Goal: Check status: Check status

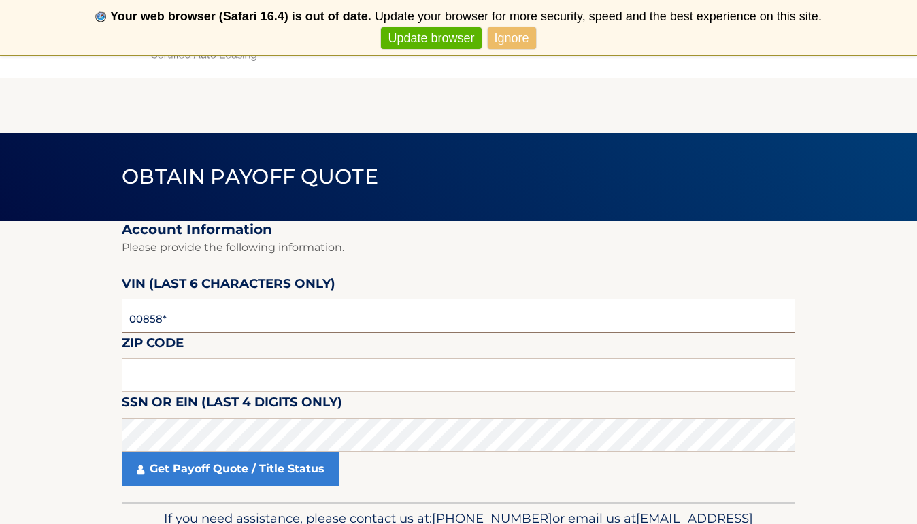
type input "008586"
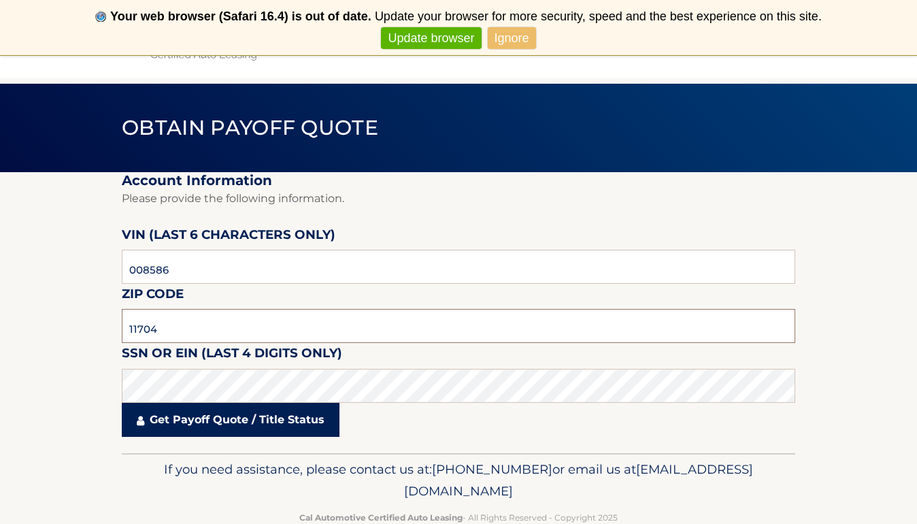
type input "11704"
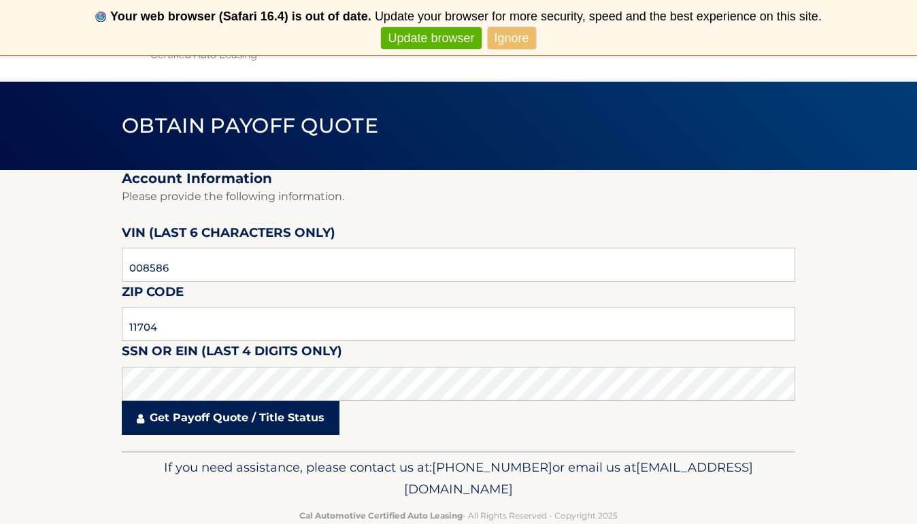
click at [214, 424] on link "Get Payoff Quote / Title Status" at bounding box center [231, 418] width 218 height 34
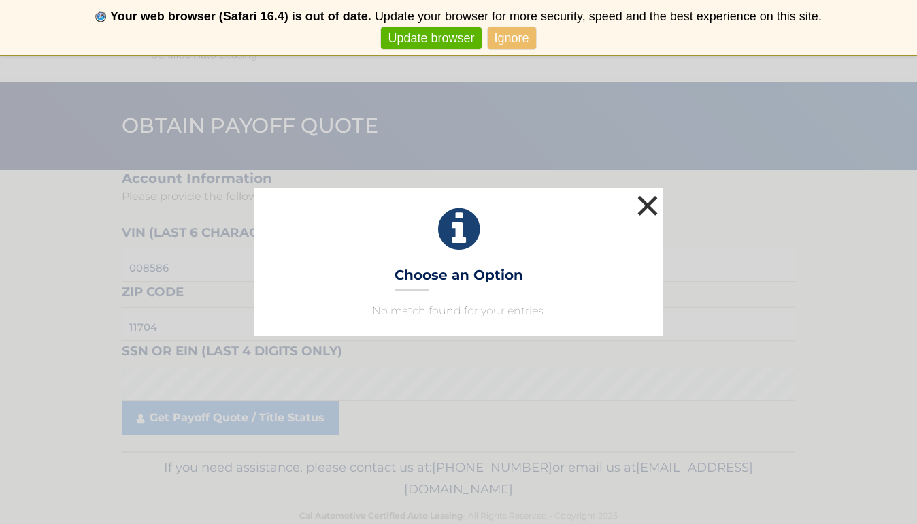
click at [656, 205] on button "×" at bounding box center [647, 205] width 27 height 27
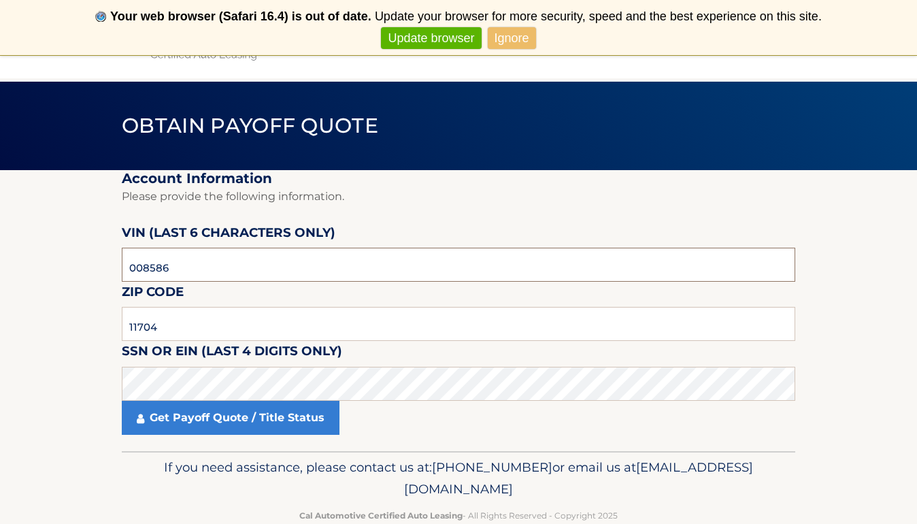
click at [219, 263] on input "008586" at bounding box center [458, 265] width 673 height 34
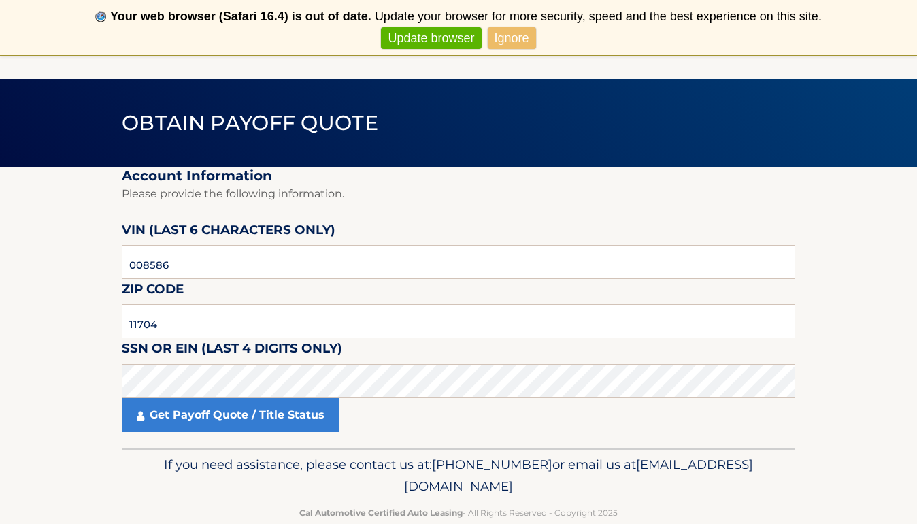
click at [518, 36] on link "Ignore" at bounding box center [512, 38] width 48 height 22
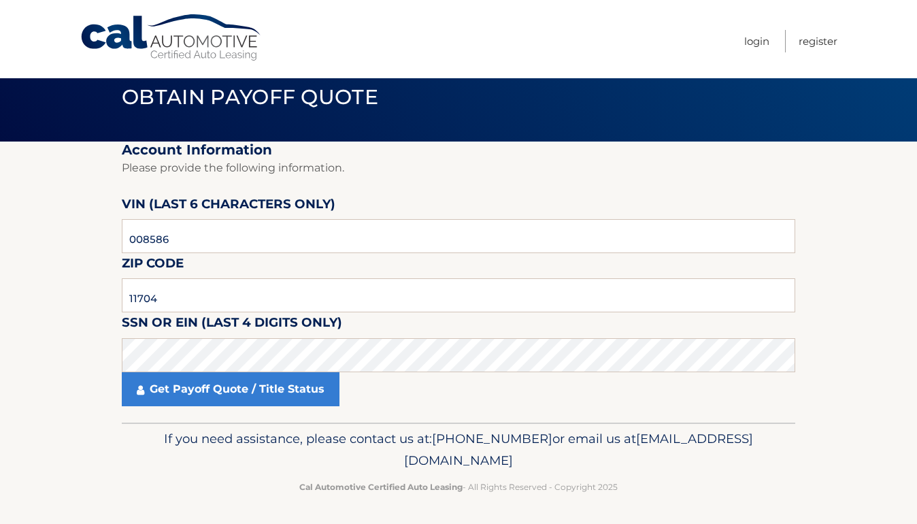
scroll to position [24, 0]
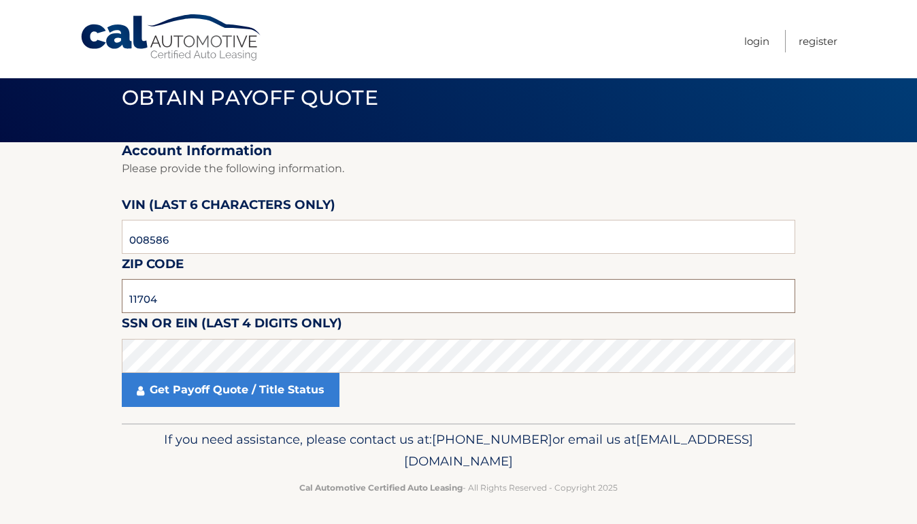
click at [199, 297] on input "11704" at bounding box center [458, 296] width 673 height 34
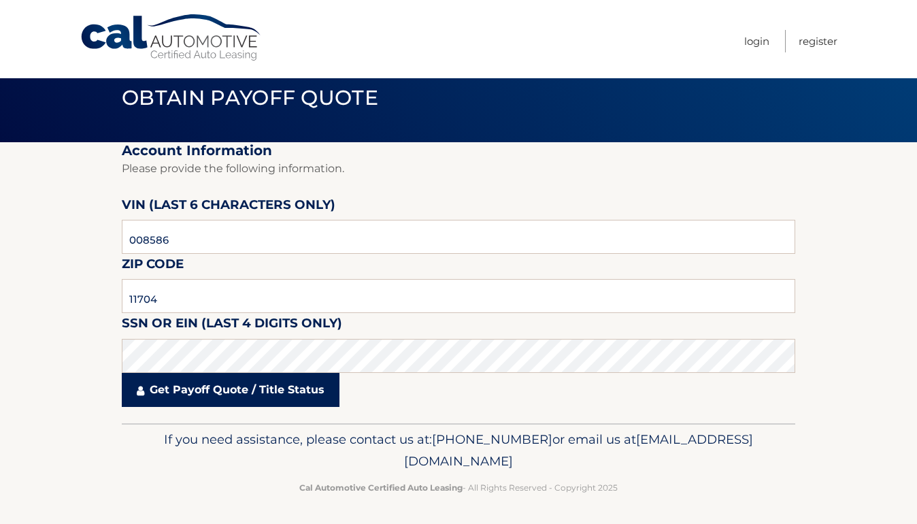
click at [204, 389] on link "Get Payoff Quote / Title Status" at bounding box center [231, 390] width 218 height 34
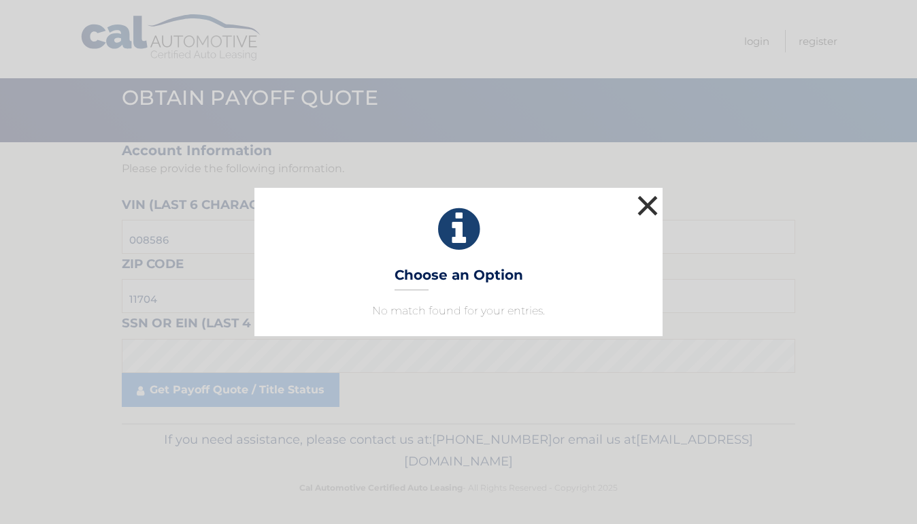
click at [649, 207] on button "×" at bounding box center [647, 205] width 27 height 27
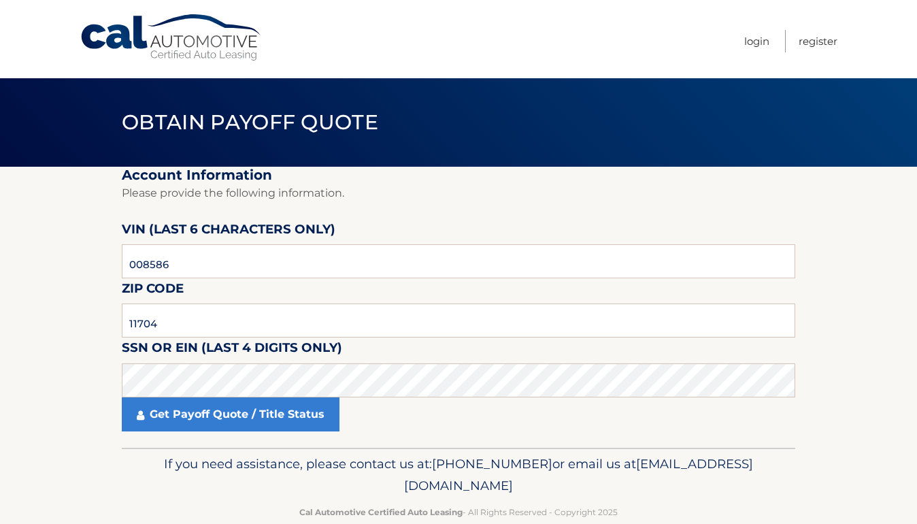
scroll to position [0, 0]
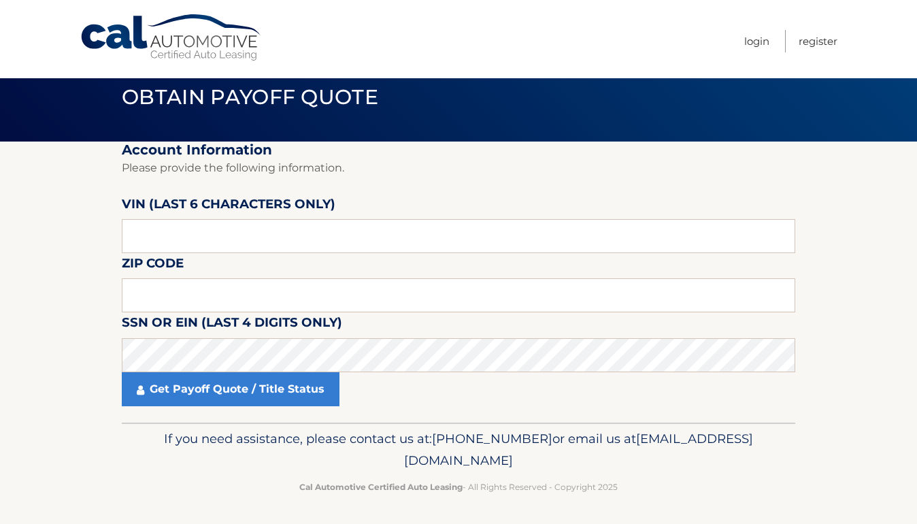
scroll to position [24, 0]
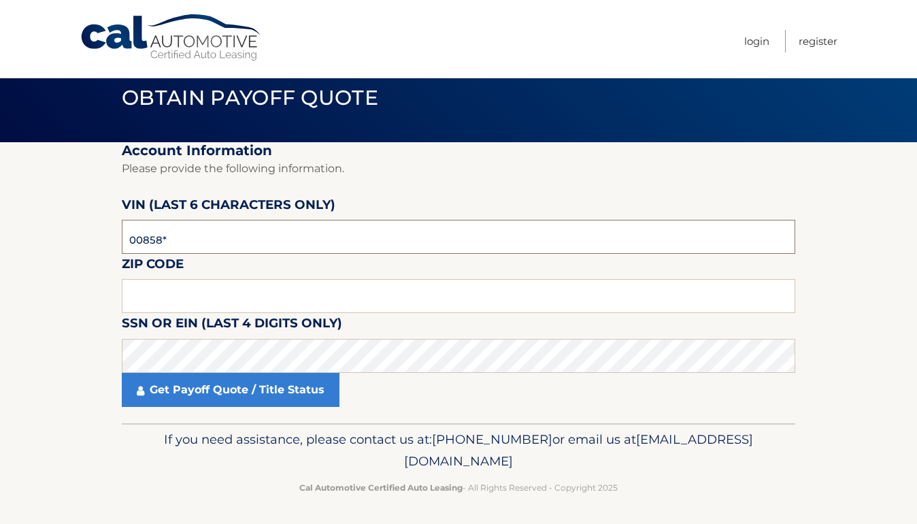
type input "008586"
type input "11704"
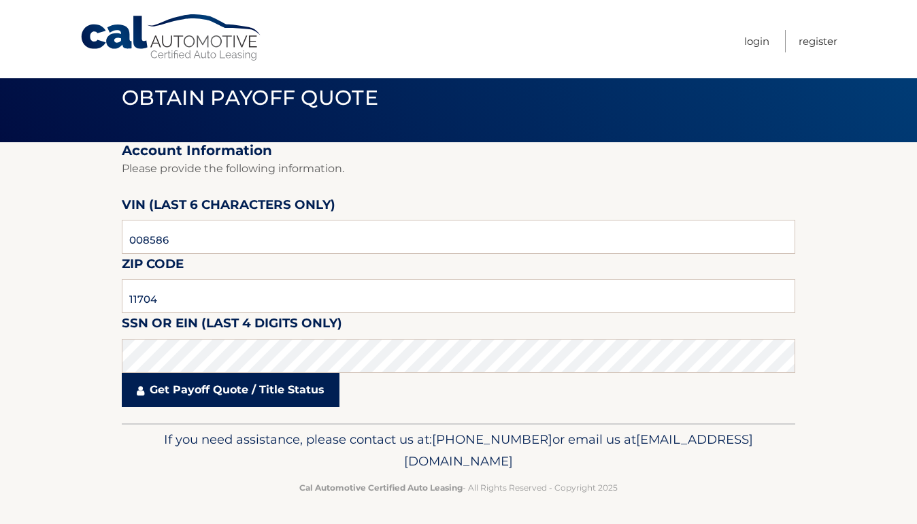
click at [229, 397] on link "Get Payoff Quote / Title Status" at bounding box center [231, 390] width 218 height 34
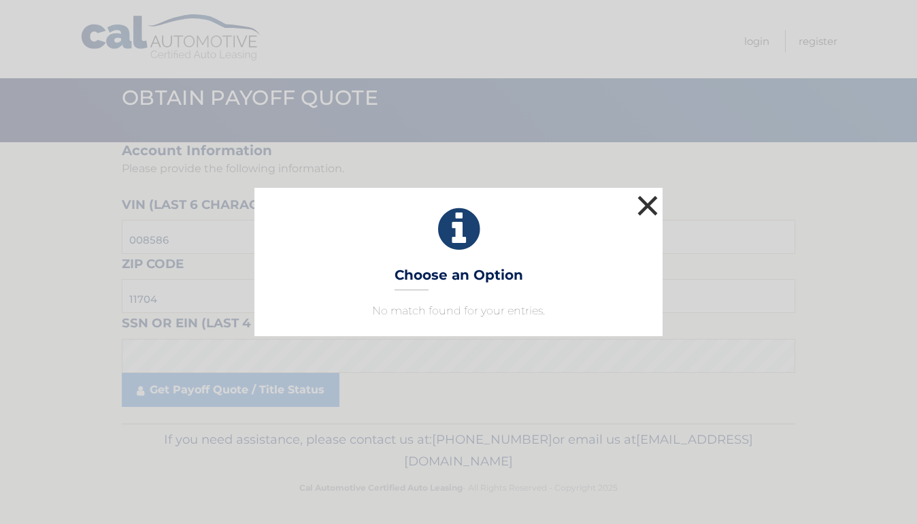
click at [652, 201] on button "×" at bounding box center [647, 205] width 27 height 27
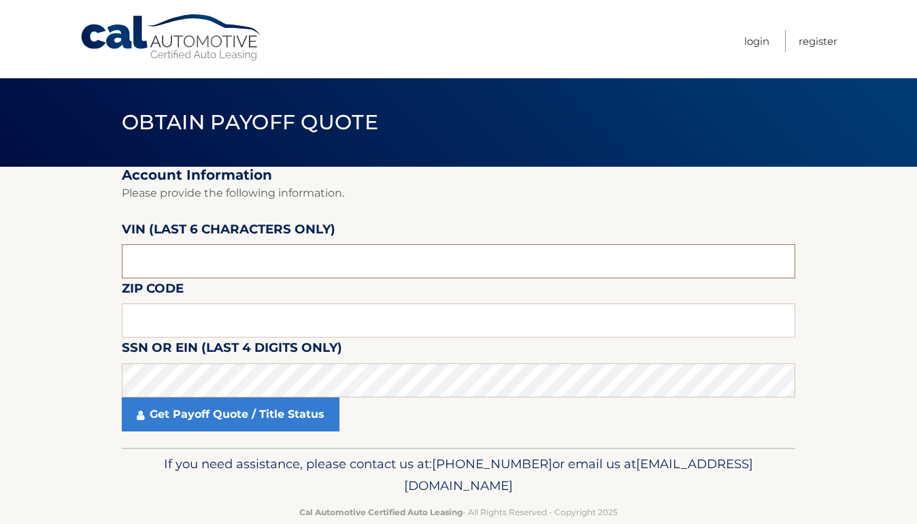
click at [193, 267] on input "text" at bounding box center [458, 261] width 673 height 34
type input "008586"
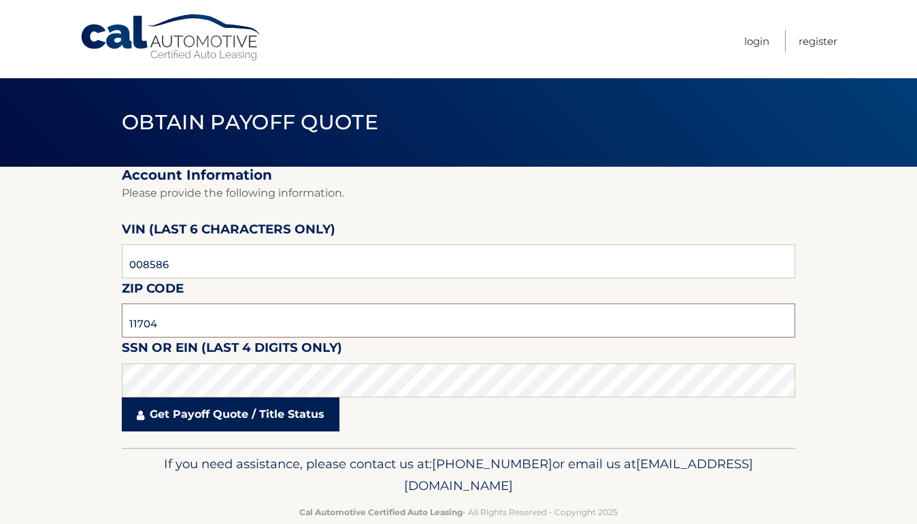
type input "11704"
click at [232, 414] on link "Get Payoff Quote / Title Status" at bounding box center [231, 414] width 218 height 34
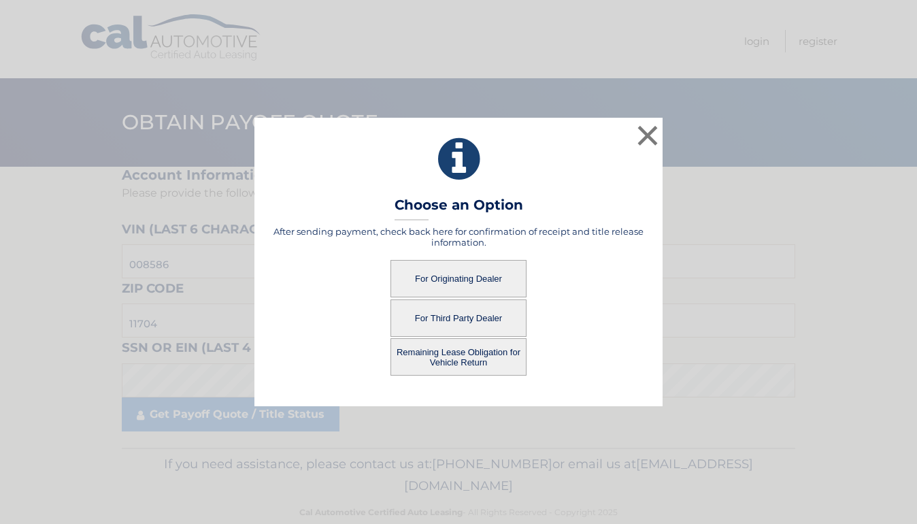
click at [460, 279] on button "For Originating Dealer" at bounding box center [458, 278] width 136 height 37
click at [469, 278] on button "For Originating Dealer" at bounding box center [458, 278] width 136 height 37
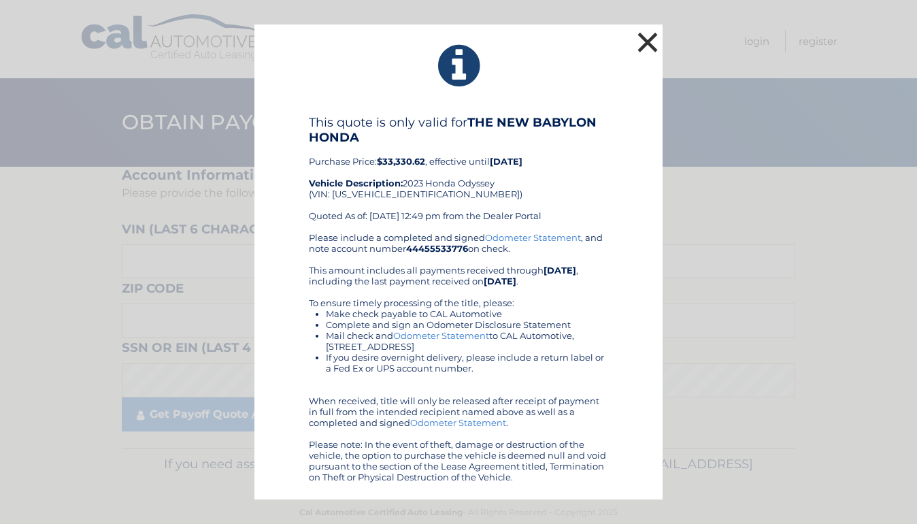
click at [646, 44] on button "×" at bounding box center [647, 42] width 27 height 27
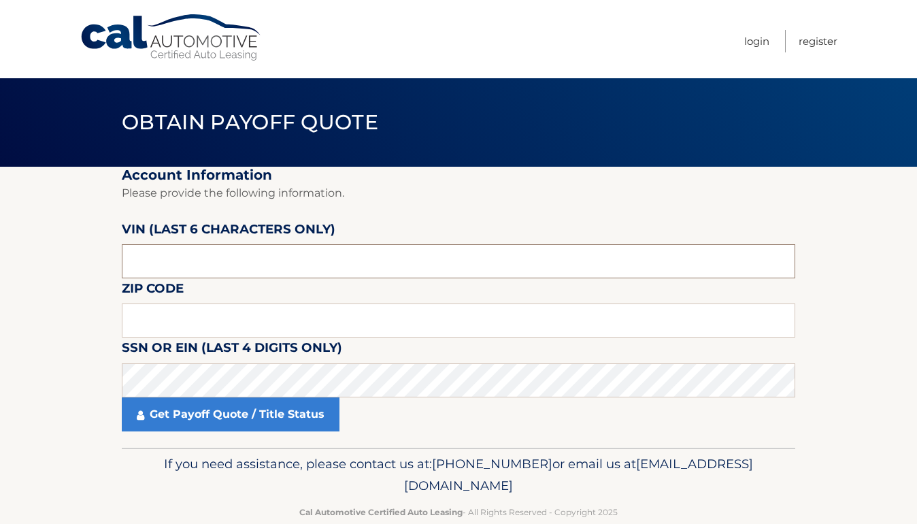
click at [169, 260] on input "text" at bounding box center [458, 261] width 673 height 34
type input "008586"
type input "11704"
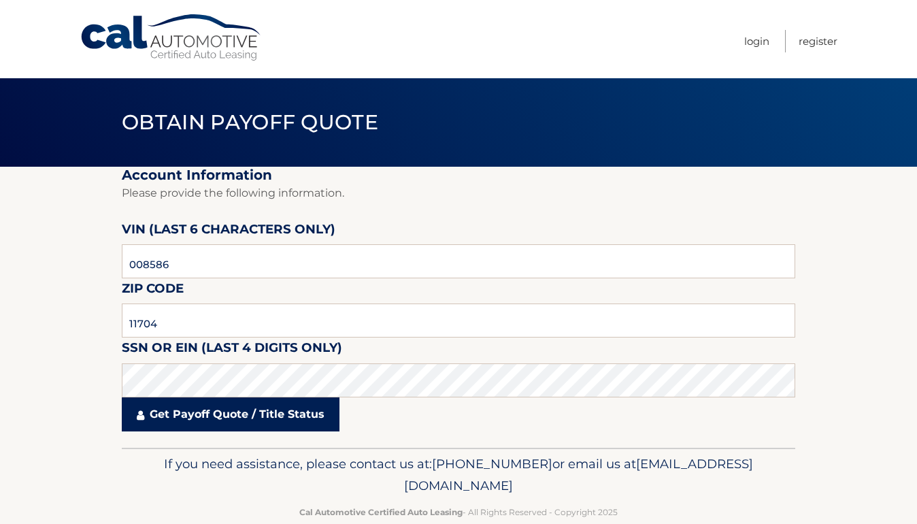
click at [224, 427] on link "Get Payoff Quote / Title Status" at bounding box center [231, 414] width 218 height 34
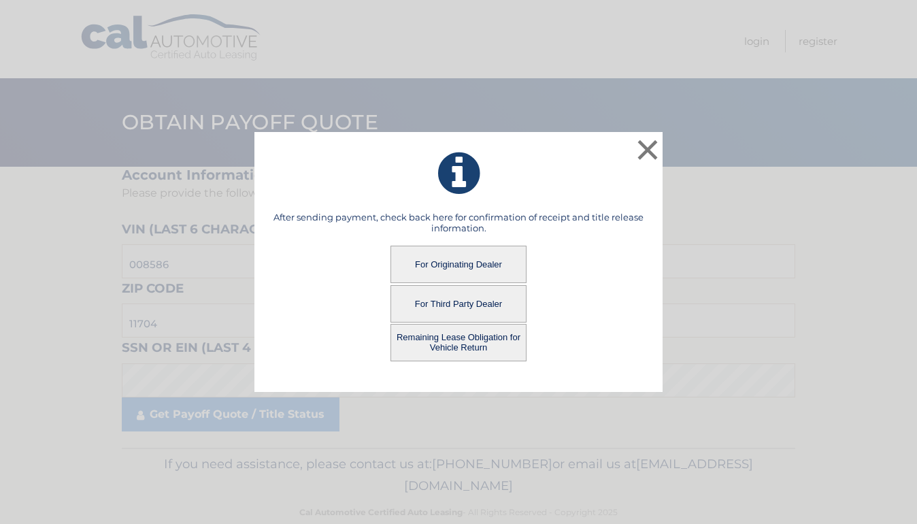
click at [463, 299] on button "For Third Party Dealer" at bounding box center [458, 303] width 136 height 37
click at [472, 303] on button "For Third Party Dealer" at bounding box center [458, 303] width 136 height 37
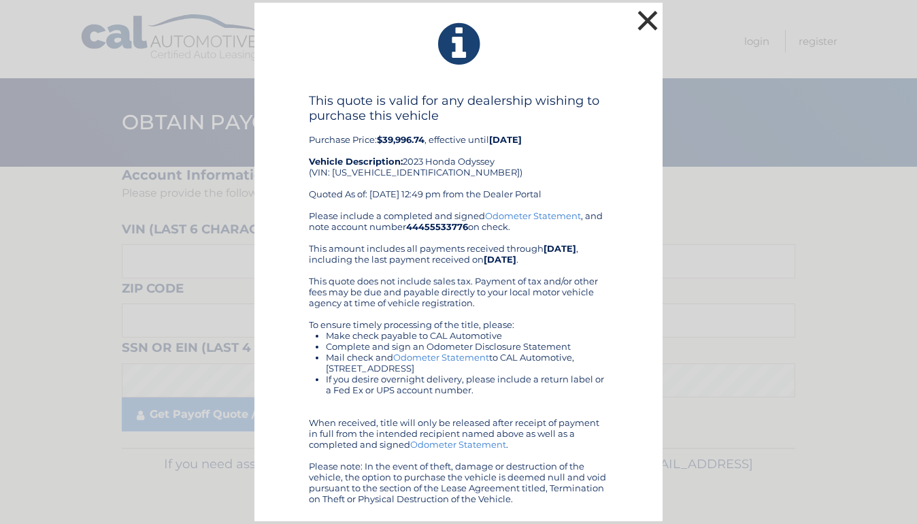
click at [648, 24] on button "×" at bounding box center [647, 20] width 27 height 27
